Goal: Information Seeking & Learning: Learn about a topic

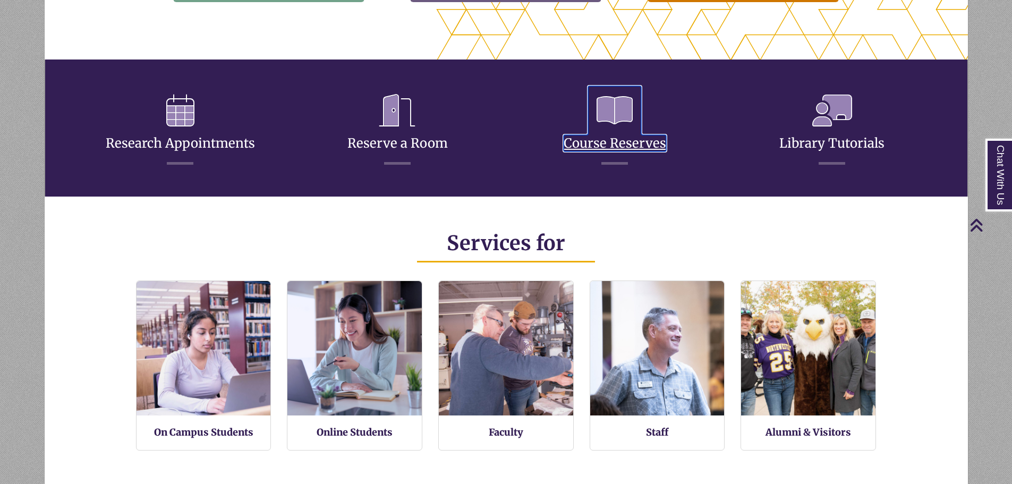
click at [626, 126] on icon at bounding box center [614, 110] width 53 height 49
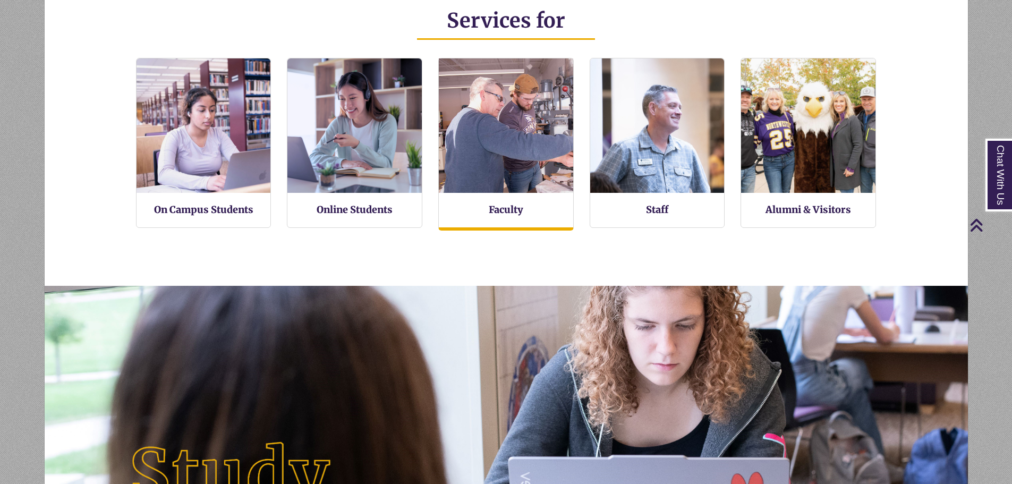
scroll to position [254, 923]
click at [493, 187] on img at bounding box center [506, 126] width 148 height 148
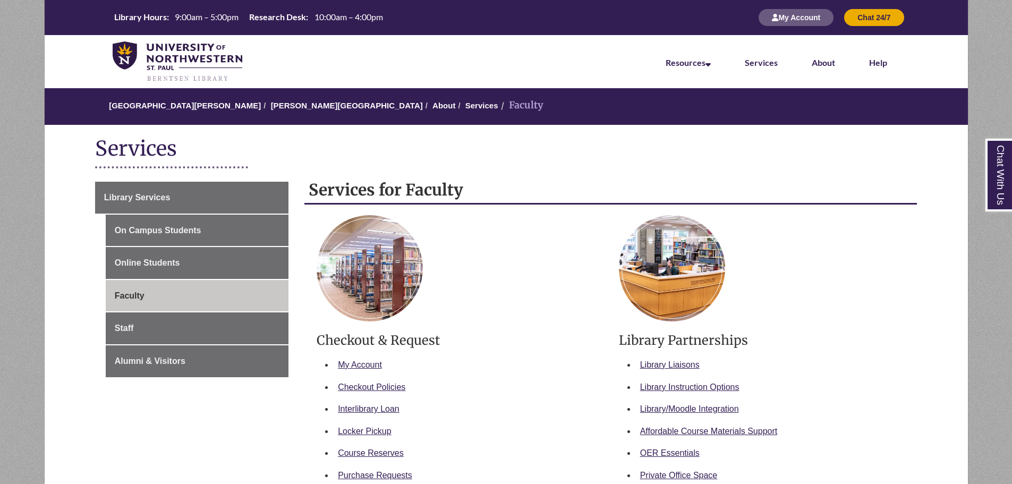
scroll to position [212, 0]
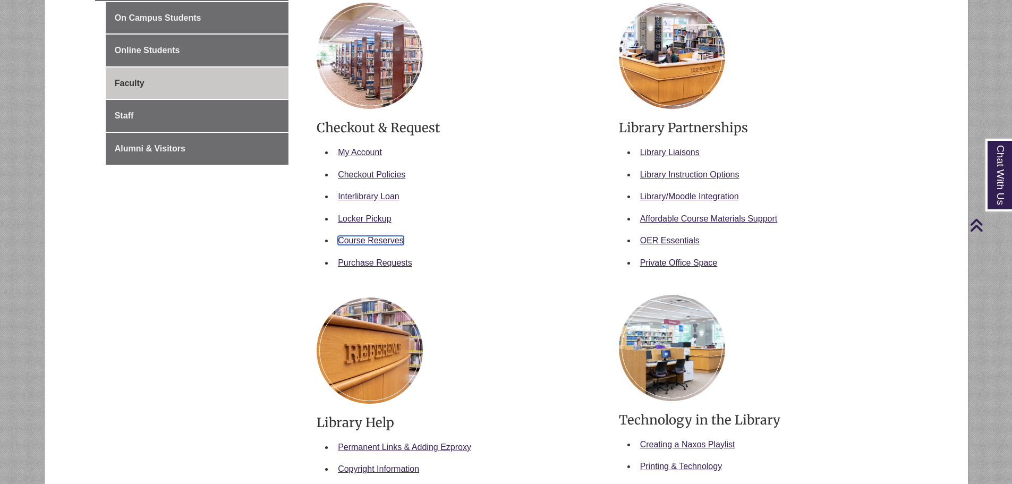
click at [377, 240] on link "Course Reserves" at bounding box center [371, 240] width 66 height 9
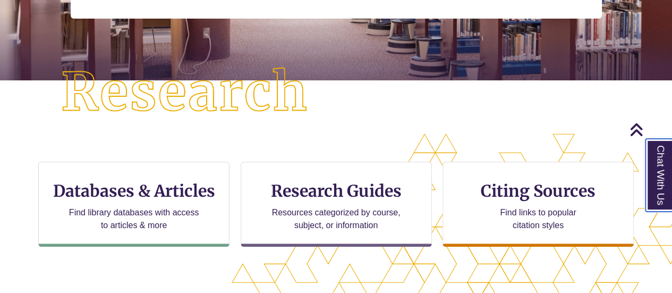
scroll to position [245, 0]
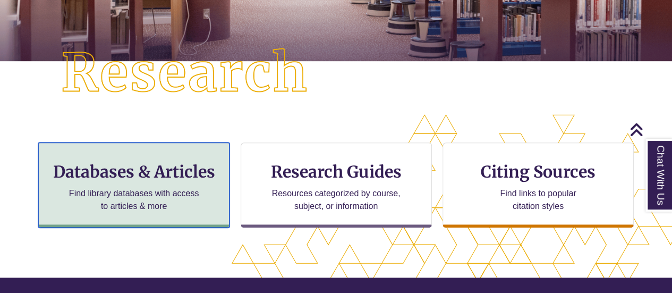
click at [164, 169] on h3 "Databases & Articles" at bounding box center [133, 171] width 173 height 20
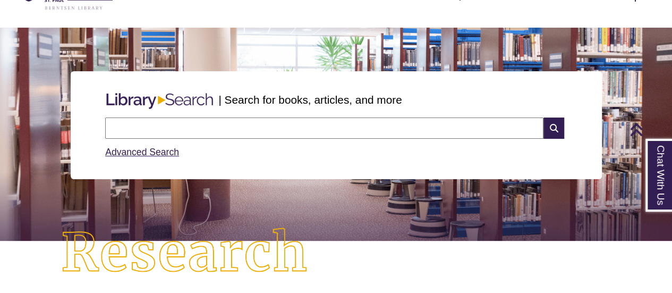
scroll to position [0, 0]
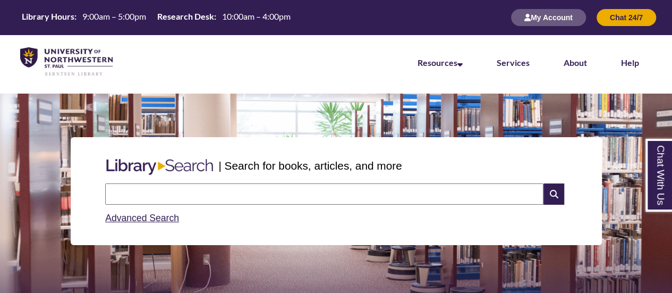
click at [234, 200] on input "text" at bounding box center [324, 193] width 438 height 21
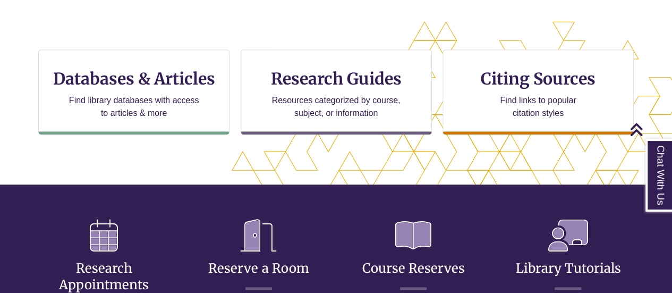
scroll to position [363, 0]
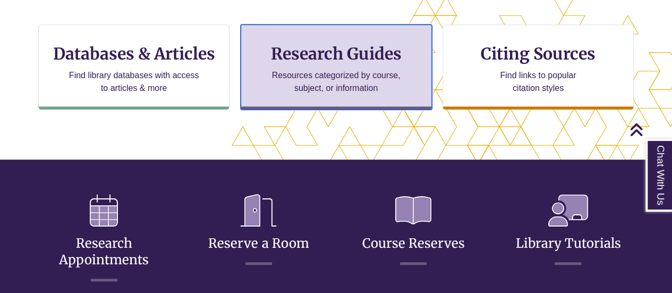
click at [338, 63] on div "Research Guides Resources categorized by course, subject, or information" at bounding box center [336, 66] width 191 height 85
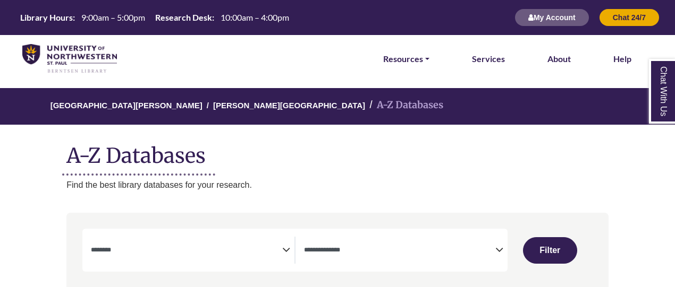
select select "Database Subject Filter"
select select "Database Types Filter"
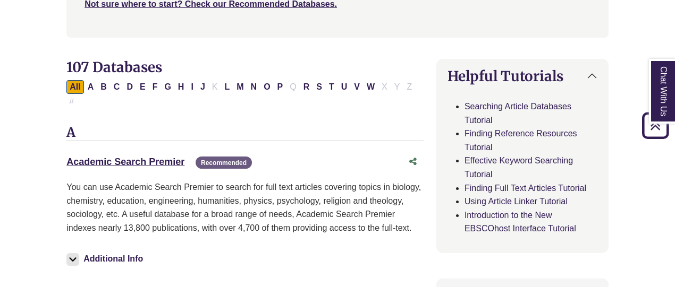
scroll to position [292, 0]
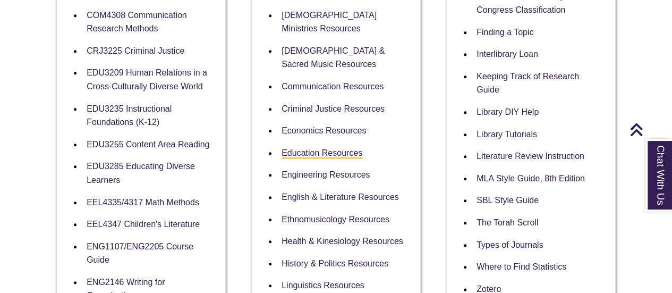
scroll to position [471, 0]
click at [312, 169] on link "Engineering Resources" at bounding box center [326, 174] width 88 height 10
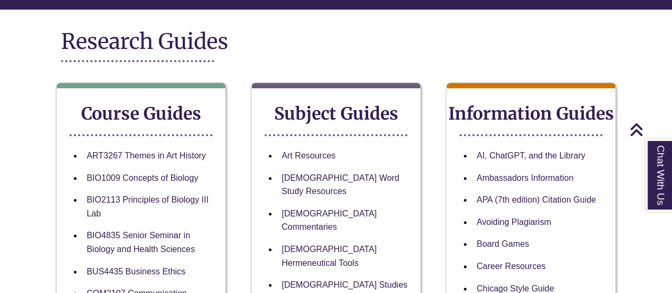
scroll to position [0, 0]
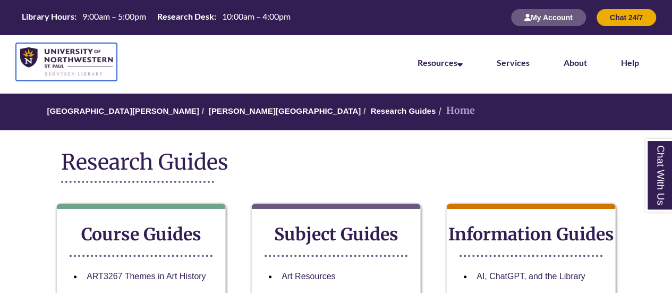
click at [70, 56] on img at bounding box center [66, 61] width 92 height 29
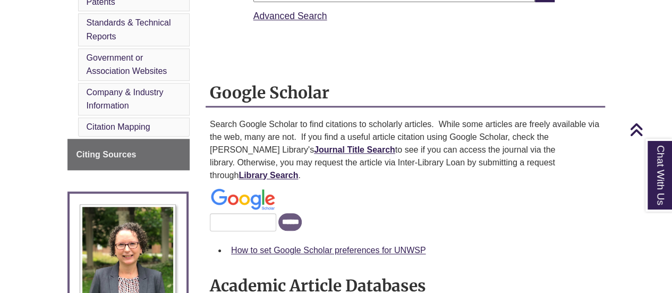
scroll to position [467, 0]
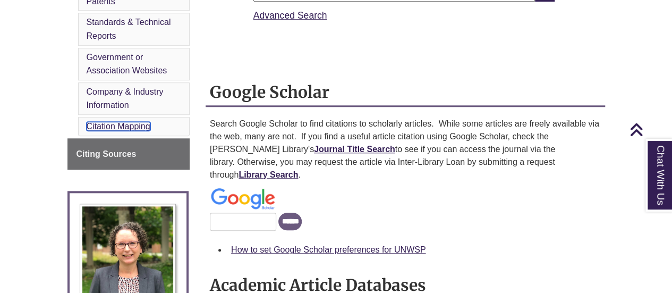
click at [144, 124] on link "Citation Mapping" at bounding box center [119, 126] width 64 height 9
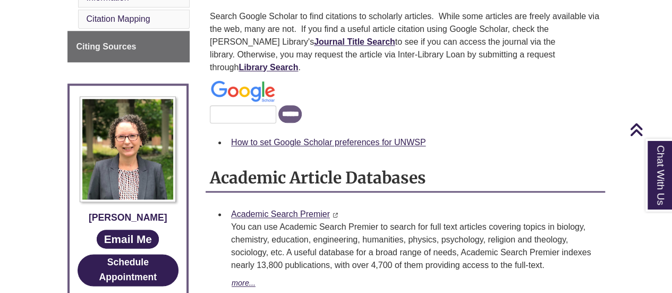
scroll to position [523, 0]
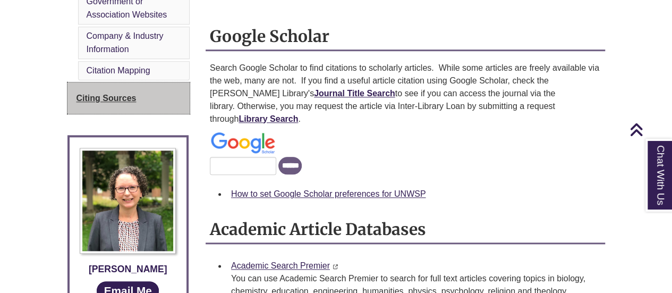
click at [120, 95] on span "Citing Sources" at bounding box center [106, 97] width 60 height 9
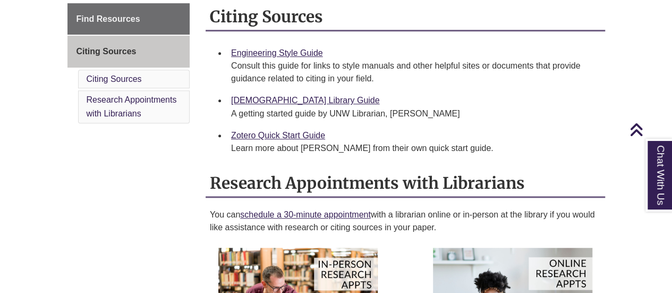
scroll to position [320, 0]
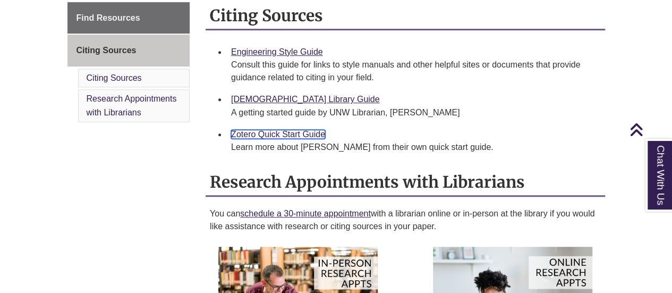
click at [318, 134] on link "Zotero Quick Start Guide" at bounding box center [278, 134] width 94 height 9
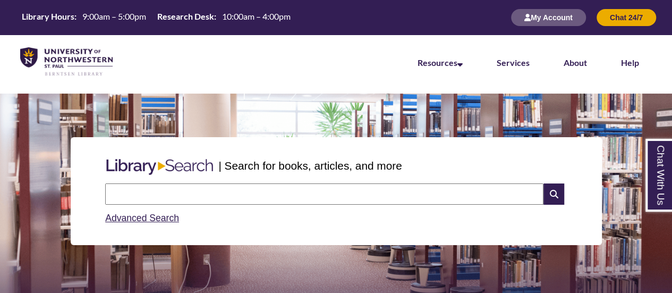
click at [168, 199] on input "text" at bounding box center [324, 193] width 438 height 21
type input "**********"
click at [554, 199] on icon at bounding box center [553, 193] width 20 height 21
